Goal: Register for event/course

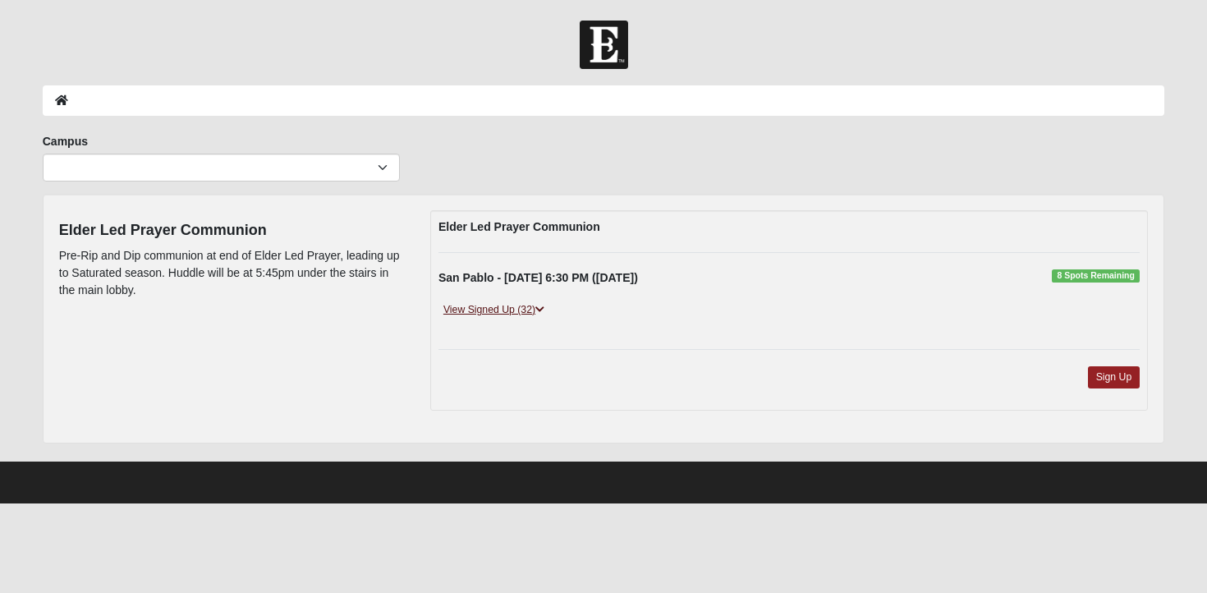
click at [507, 312] on link "View Signed Up (32)" at bounding box center [493, 309] width 111 height 17
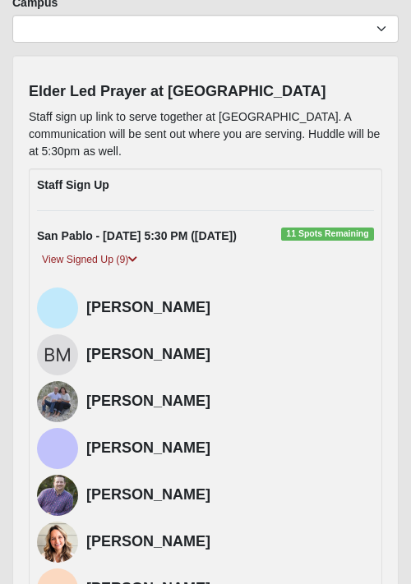
scroll to position [117, 0]
